Goal: Navigation & Orientation: Find specific page/section

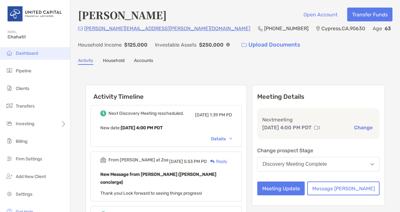
click at [20, 53] on span "Dashboard" at bounding box center [27, 53] width 22 height 5
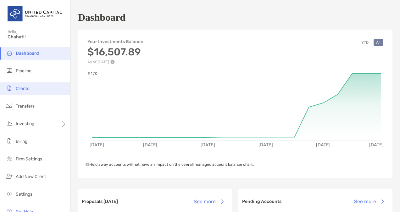
click at [25, 87] on span "Clients" at bounding box center [23, 88] width 14 height 5
